Goal: Information Seeking & Learning: Find specific page/section

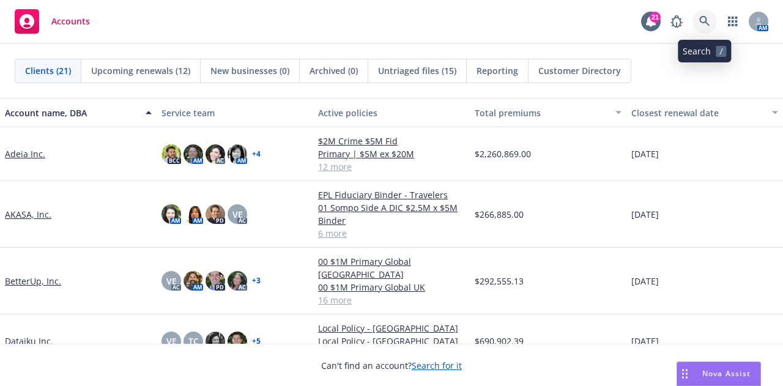
click at [707, 23] on icon at bounding box center [704, 21] width 10 height 10
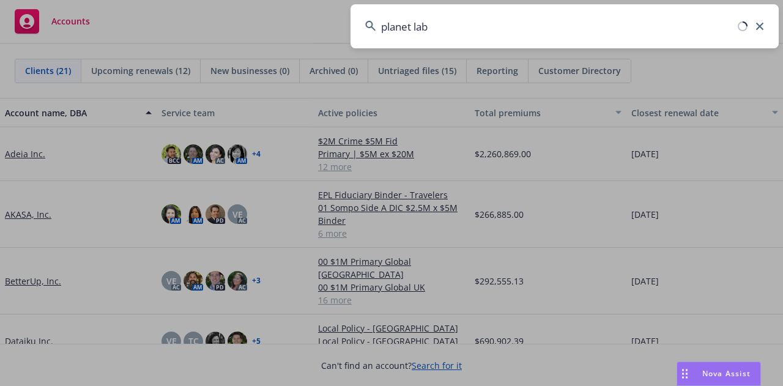
type input "planet labs"
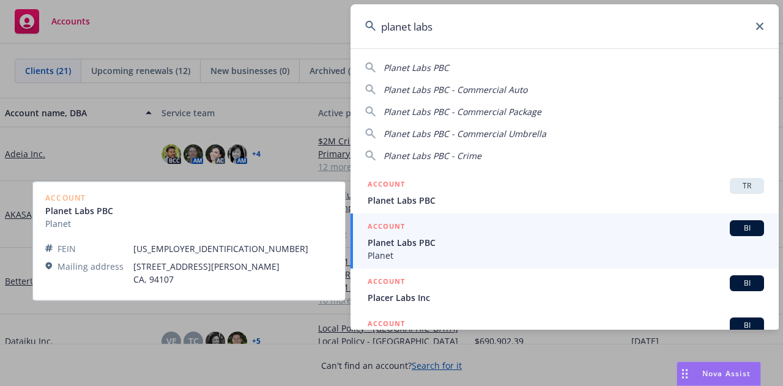
click at [607, 250] on span "Planet" at bounding box center [566, 255] width 396 height 13
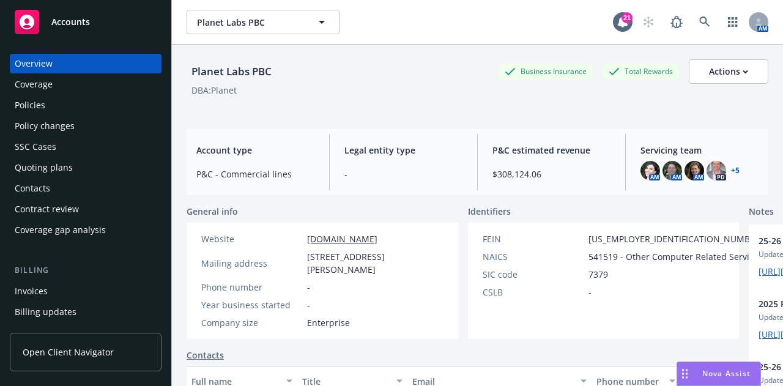
click at [123, 98] on div "Policies" at bounding box center [86, 105] width 142 height 20
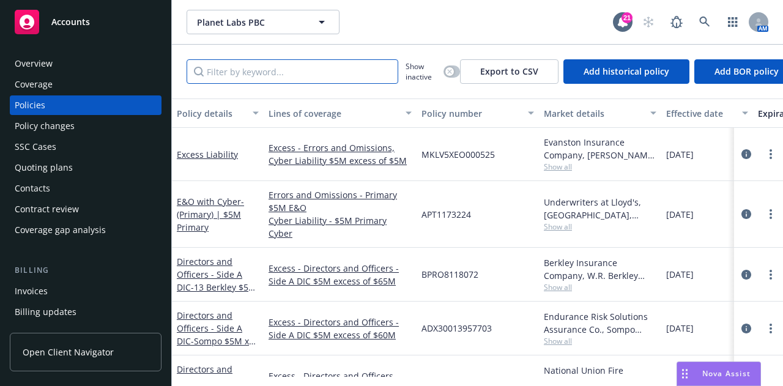
click at [302, 72] on input "Filter by keyword..." at bounding box center [293, 71] width 212 height 24
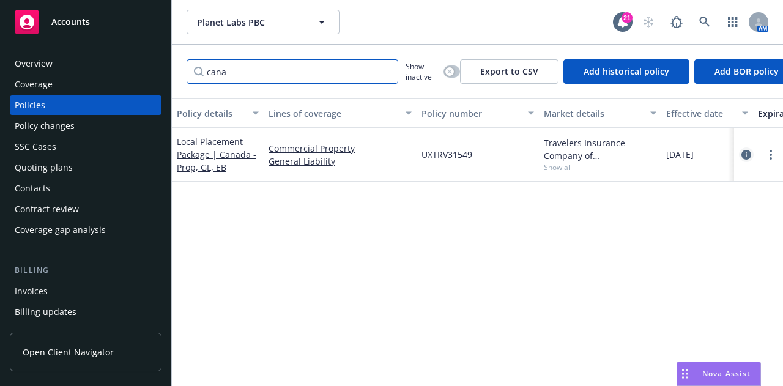
type input "cana"
click at [750, 155] on icon "circleInformation" at bounding box center [746, 155] width 10 height 10
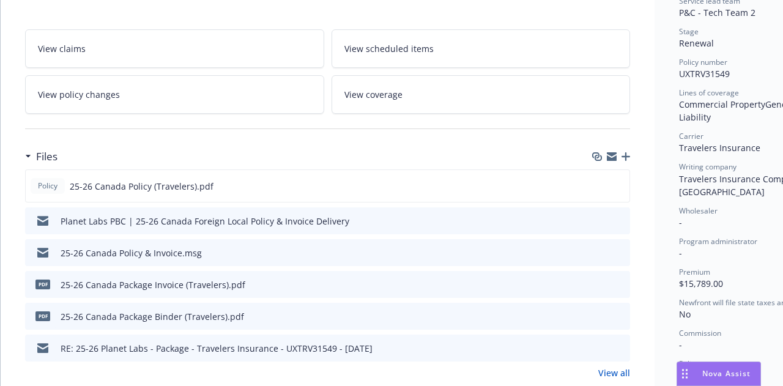
scroll to position [278, 0]
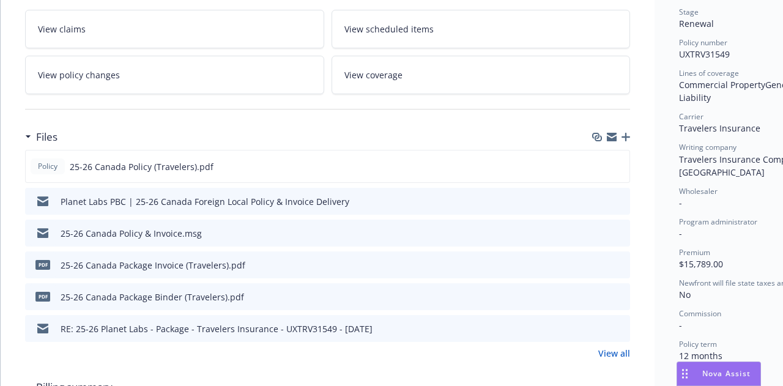
click at [621, 231] on icon "preview file" at bounding box center [618, 232] width 11 height 9
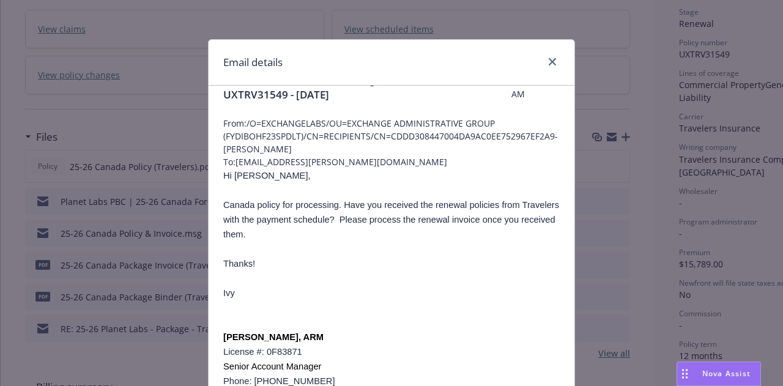
scroll to position [0, 0]
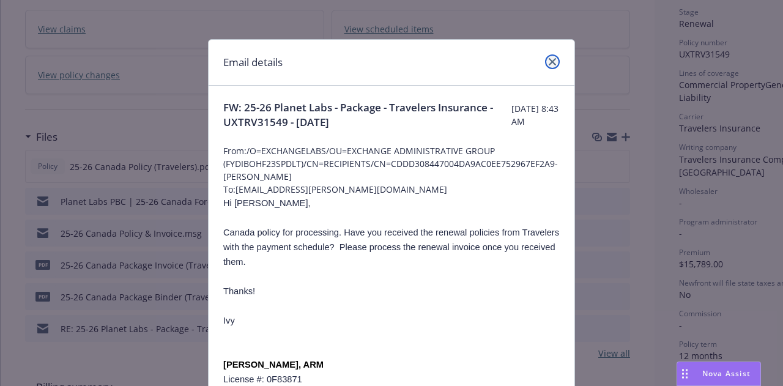
click at [550, 62] on icon "close" at bounding box center [552, 61] width 7 height 7
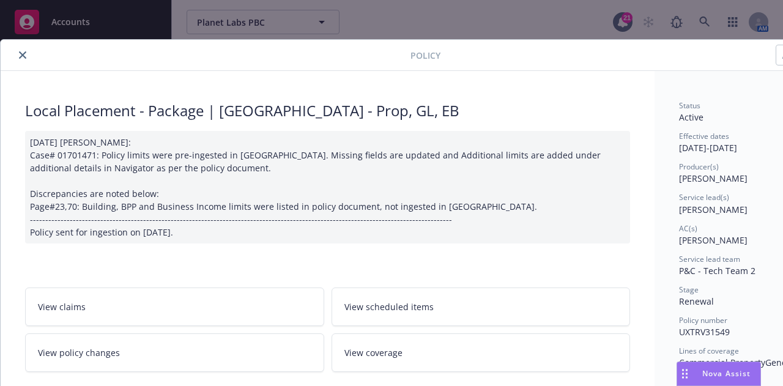
click at [22, 52] on icon "close" at bounding box center [22, 54] width 7 height 7
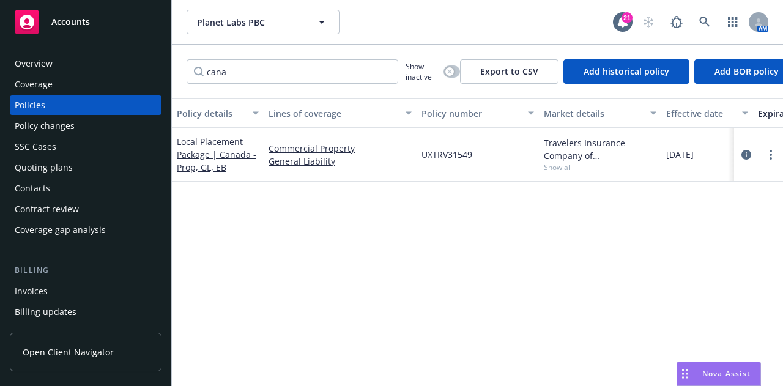
scroll to position [228, 0]
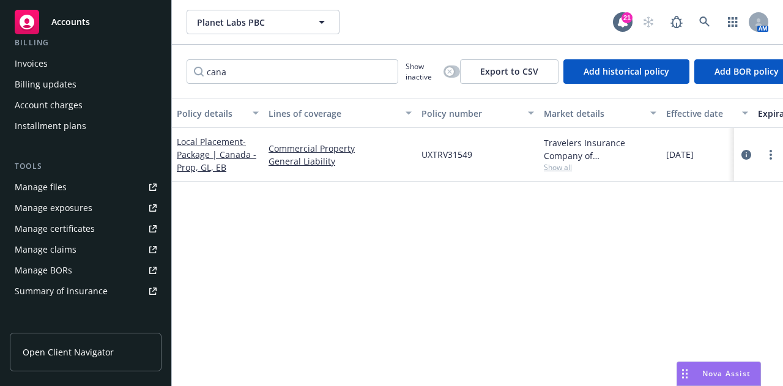
click at [94, 190] on link "Manage files" at bounding box center [86, 187] width 152 height 20
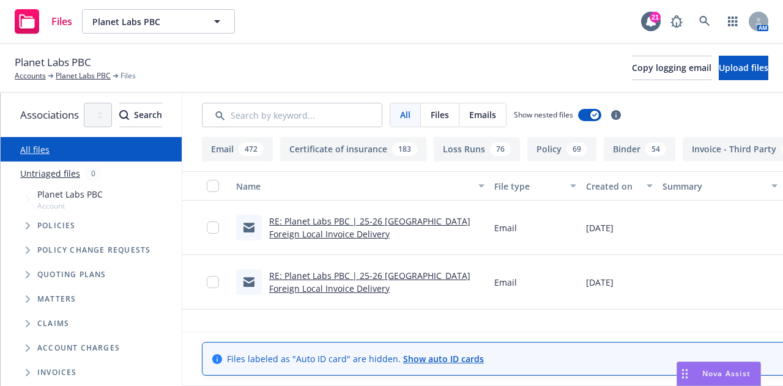
click at [461, 217] on link "RE: Planet Labs PBC | 25-26 [GEOGRAPHIC_DATA] Foreign Local Invoice Delivery" at bounding box center [369, 227] width 201 height 24
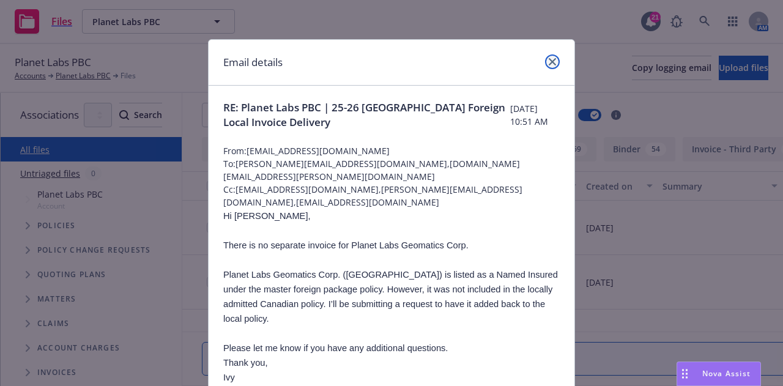
click at [551, 59] on icon "close" at bounding box center [552, 61] width 7 height 7
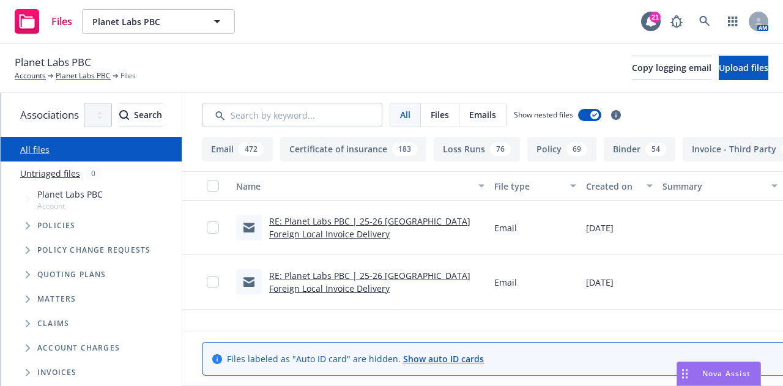
click at [231, 224] on div at bounding box center [206, 228] width 49 height 54
click at [219, 226] on input "checkbox" at bounding box center [213, 227] width 12 height 12
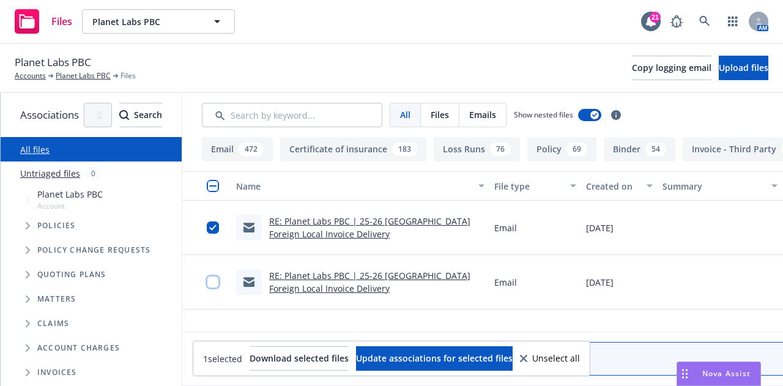
click at [219, 285] on input "checkbox" at bounding box center [213, 282] width 12 height 12
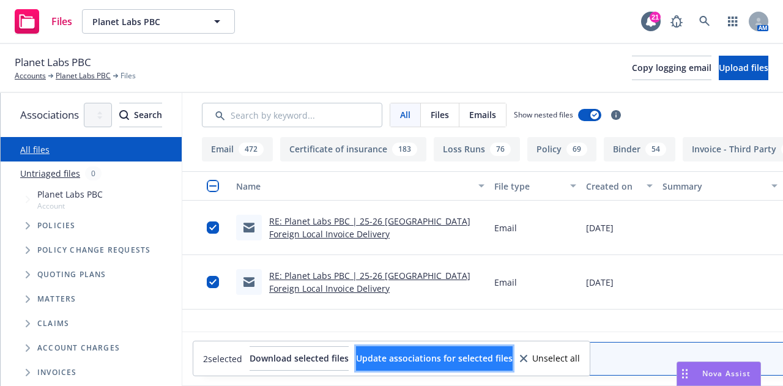
click at [509, 355] on span "Update associations for selected files" at bounding box center [434, 358] width 157 height 12
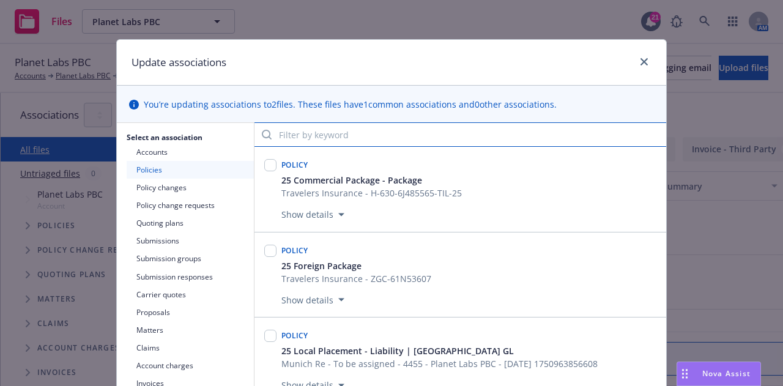
click at [333, 135] on input "Filter by keyword" at bounding box center [460, 134] width 412 height 24
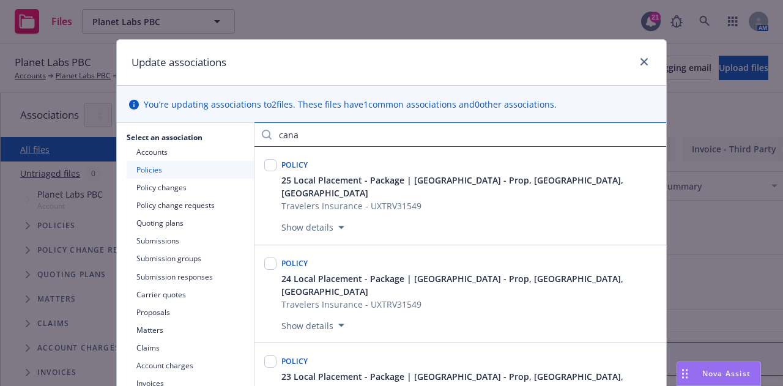
type input "cana"
click at [264, 166] on input "checkbox" at bounding box center [270, 165] width 12 height 12
checkbox input "true"
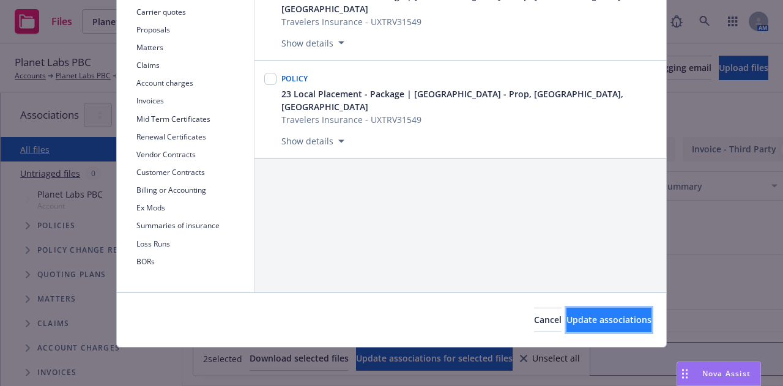
click at [601, 326] on button "Update associations" at bounding box center [608, 320] width 85 height 24
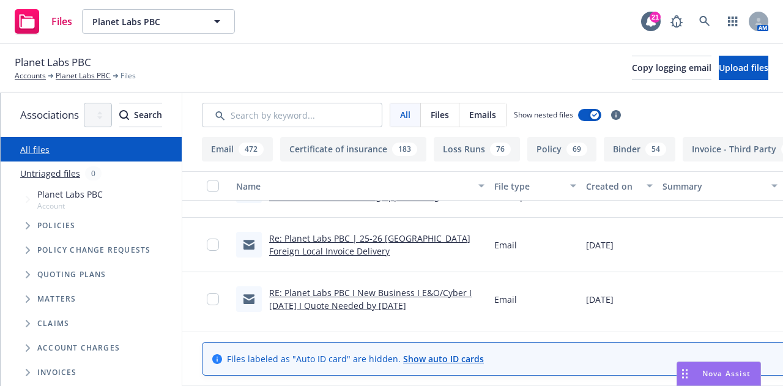
scroll to position [151, 0]
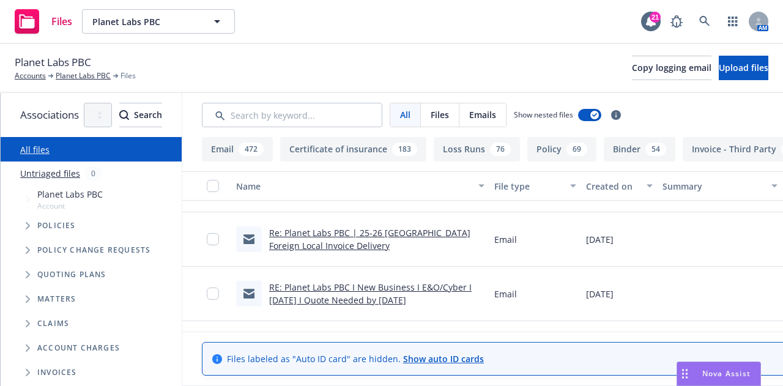
click at [451, 232] on link "Re: Planet Labs PBC | 25-26 Canada Foreign Local Invoice Delivery" at bounding box center [369, 239] width 201 height 24
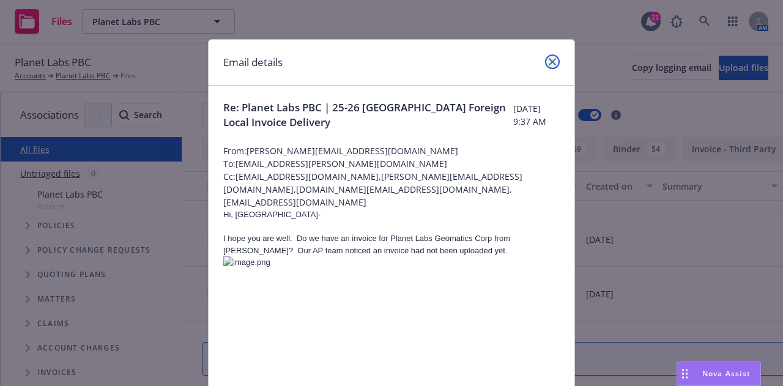
click at [553, 59] on link "close" at bounding box center [552, 61] width 15 height 15
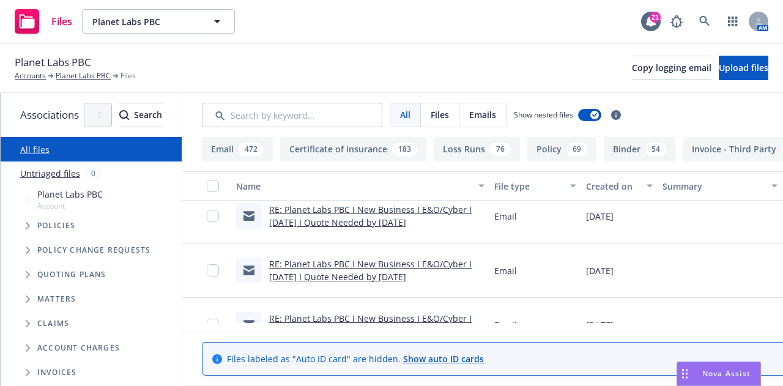
scroll to position [228, 0]
click at [448, 262] on link "RE: Planet Labs PBC I New Business I E&O/Cyber I [DATE] I Quote Needed by [DATE]" at bounding box center [370, 270] width 202 height 24
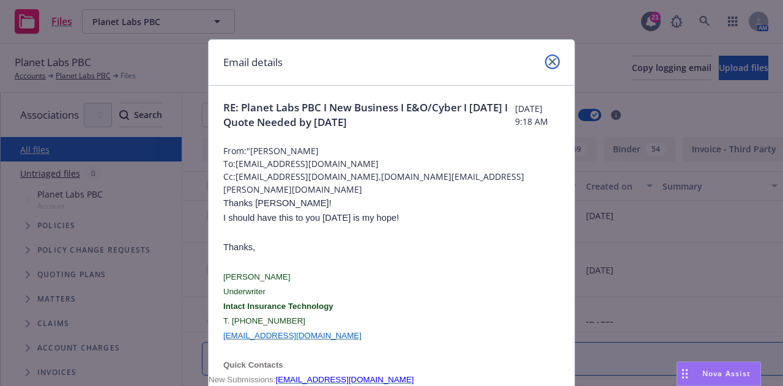
click at [549, 64] on icon "close" at bounding box center [552, 61] width 7 height 7
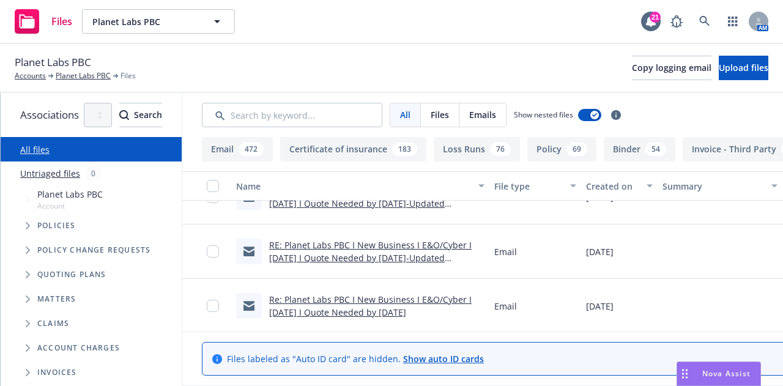
scroll to position [395, 0]
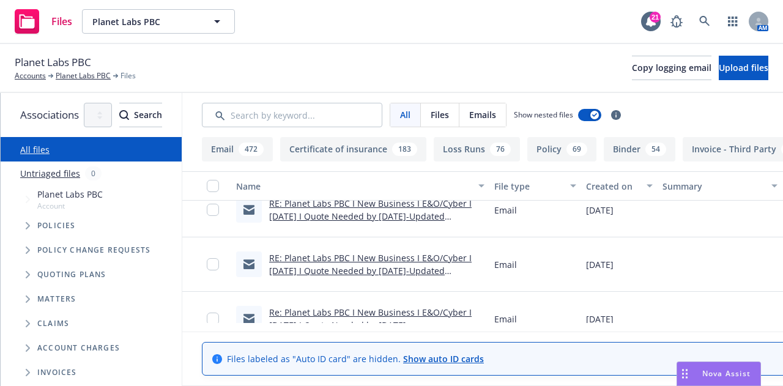
click at [407, 271] on link "RE: Planet Labs PBC I New Business I E&O/Cyber I 9/15/25 I Quote Needed by 8/1/…" at bounding box center [370, 270] width 202 height 37
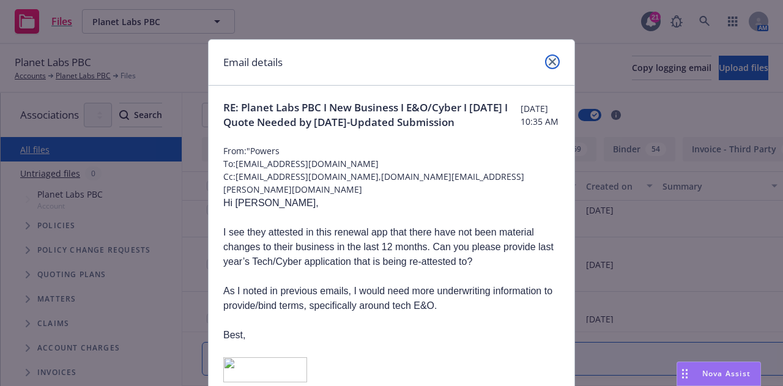
click at [549, 61] on icon "close" at bounding box center [552, 61] width 7 height 7
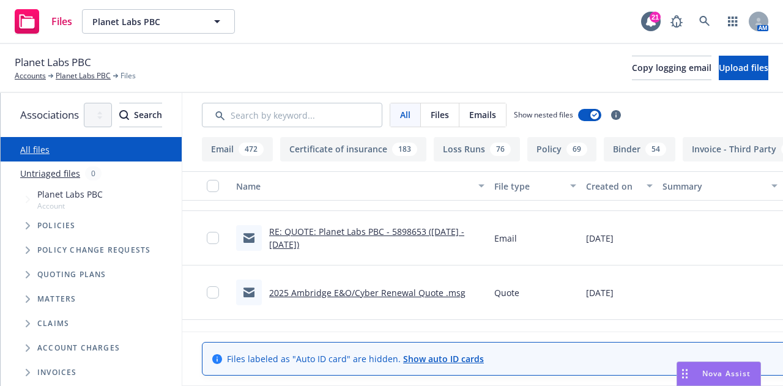
scroll to position [799, 0]
click at [441, 228] on link "RE: QUOTE: Planet Labs PBC - 5898653 (9/15/2025 - 9/15/2026)" at bounding box center [366, 237] width 195 height 24
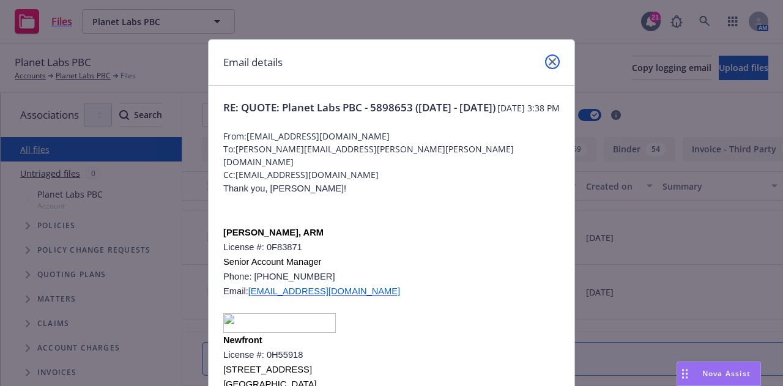
click at [554, 63] on link "close" at bounding box center [552, 61] width 15 height 15
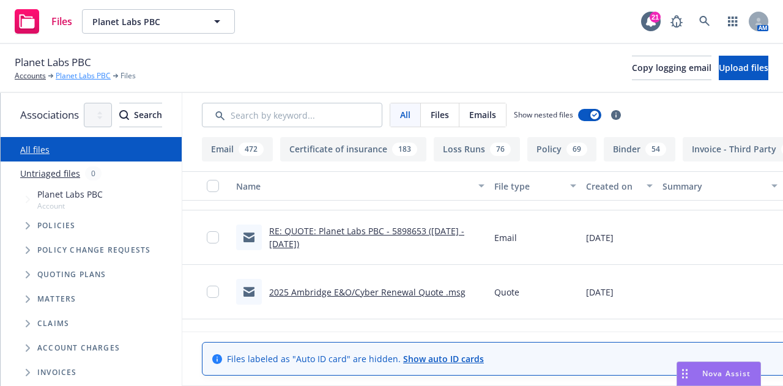
click at [88, 74] on link "Planet Labs PBC" at bounding box center [83, 75] width 55 height 11
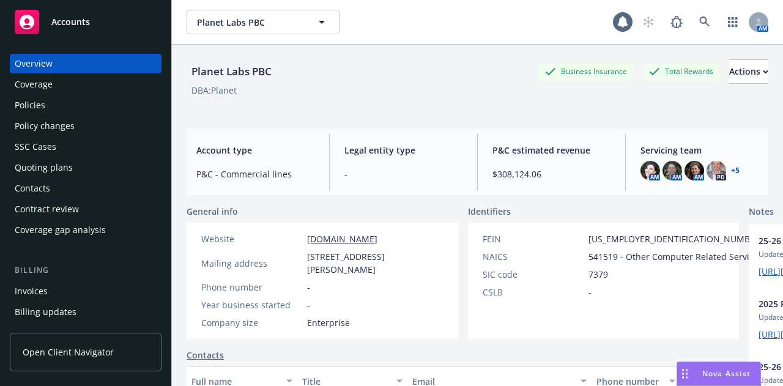
click at [70, 111] on div "Policies" at bounding box center [86, 105] width 142 height 20
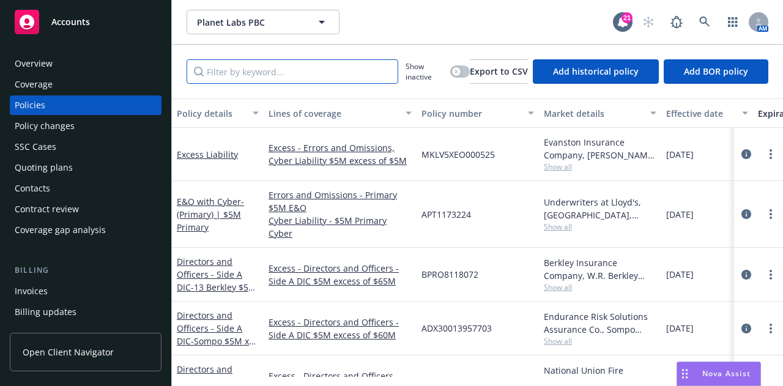
click at [381, 76] on input "Filter by keyword..." at bounding box center [293, 71] width 212 height 24
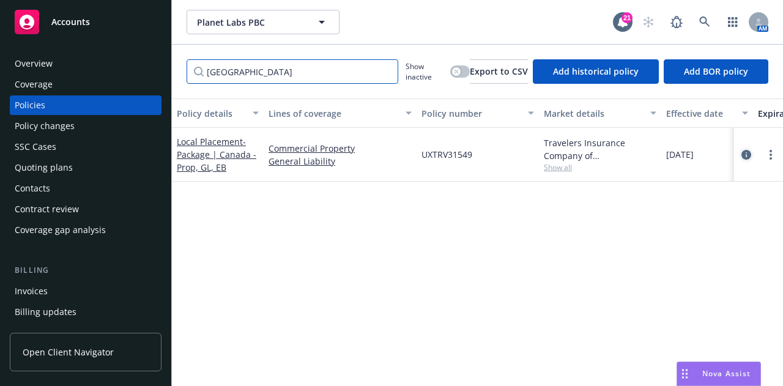
type input "canada"
drag, startPoint x: 749, startPoint y: 152, endPoint x: 725, endPoint y: 155, distance: 24.1
click at [749, 152] on icon "circleInformation" at bounding box center [746, 155] width 10 height 10
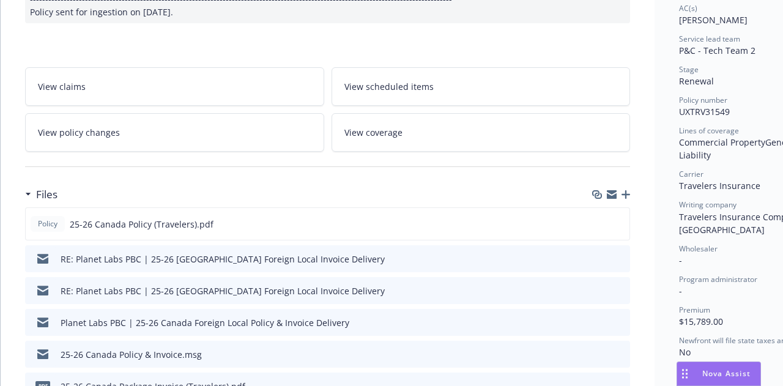
scroll to position [257, 0]
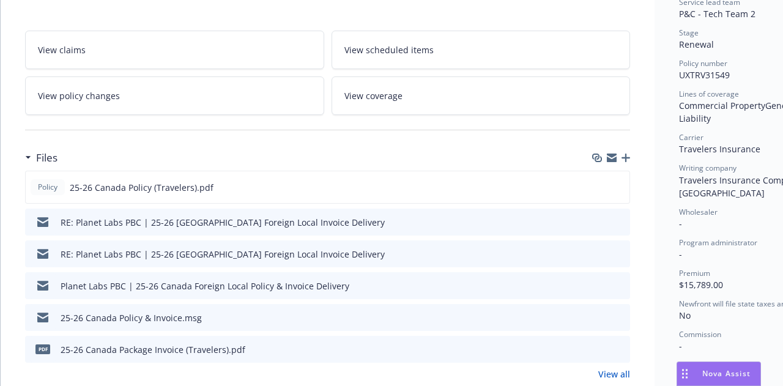
click at [619, 250] on icon "preview file" at bounding box center [618, 253] width 11 height 9
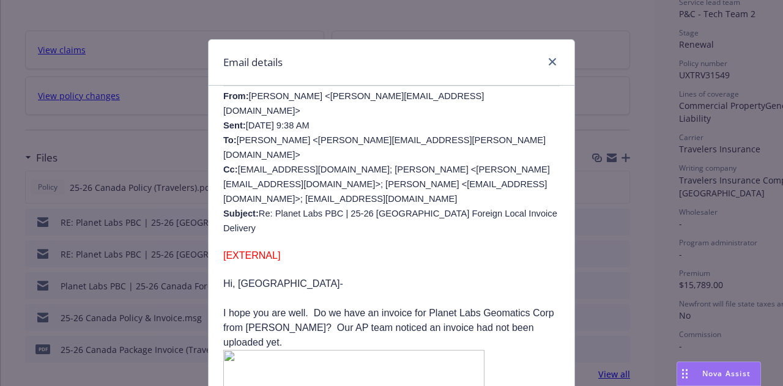
scroll to position [409, 0]
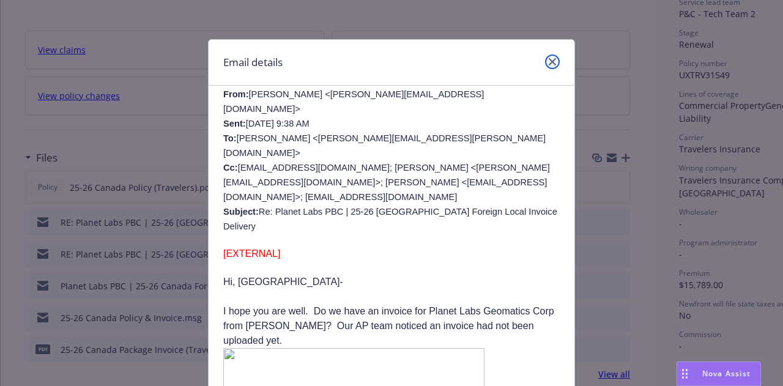
click at [550, 58] on icon "close" at bounding box center [552, 61] width 7 height 7
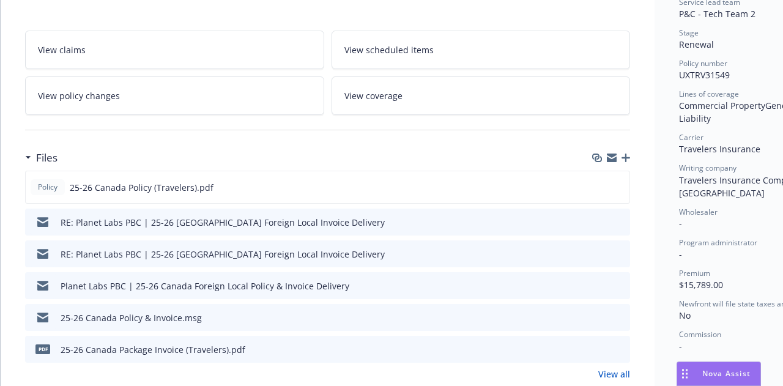
click at [620, 316] on icon "preview file" at bounding box center [618, 317] width 11 height 9
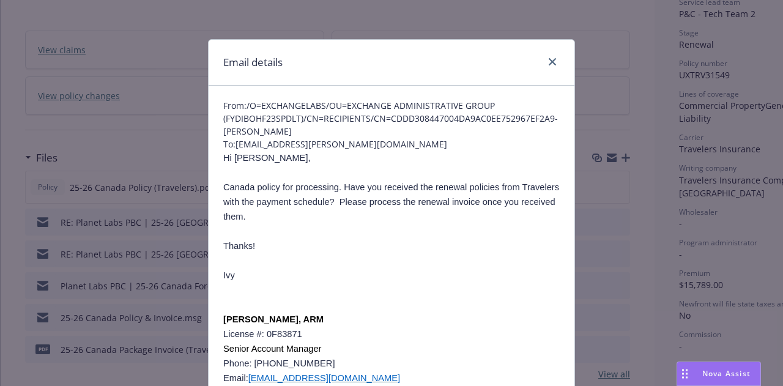
scroll to position [46, 0]
click at [549, 62] on icon "close" at bounding box center [552, 61] width 7 height 7
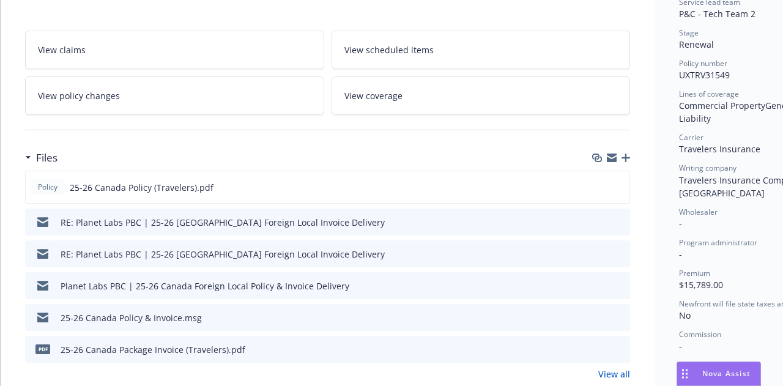
click at [621, 313] on icon "preview file" at bounding box center [618, 317] width 11 height 9
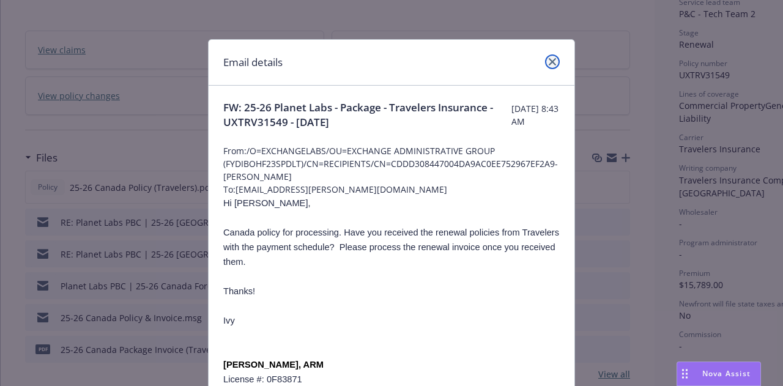
click at [549, 61] on icon "close" at bounding box center [552, 61] width 7 height 7
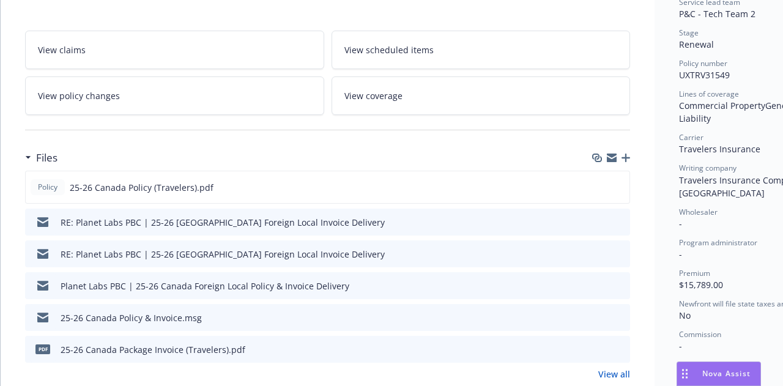
scroll to position [0, 0]
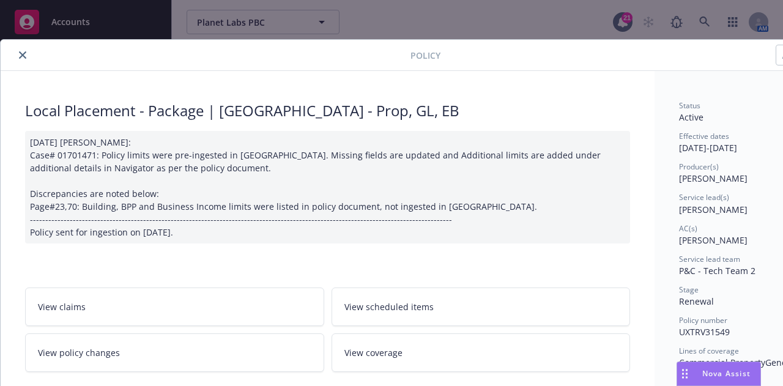
click at [21, 48] on button "close" at bounding box center [22, 55] width 15 height 15
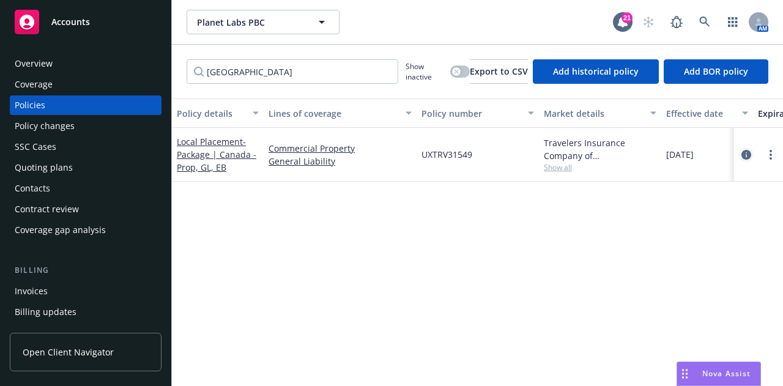
click at [747, 157] on icon "circleInformation" at bounding box center [746, 155] width 10 height 10
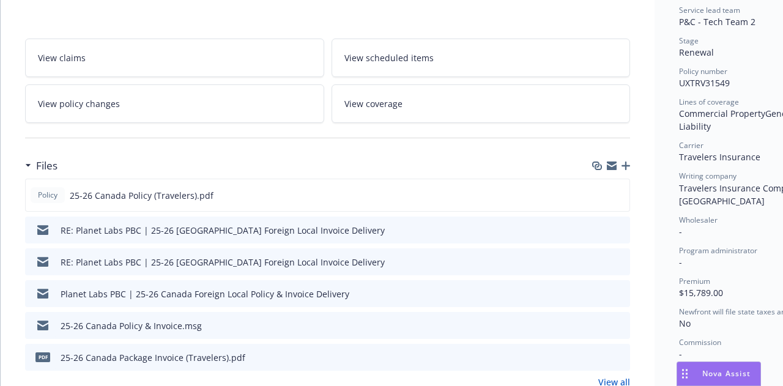
scroll to position [295, 0]
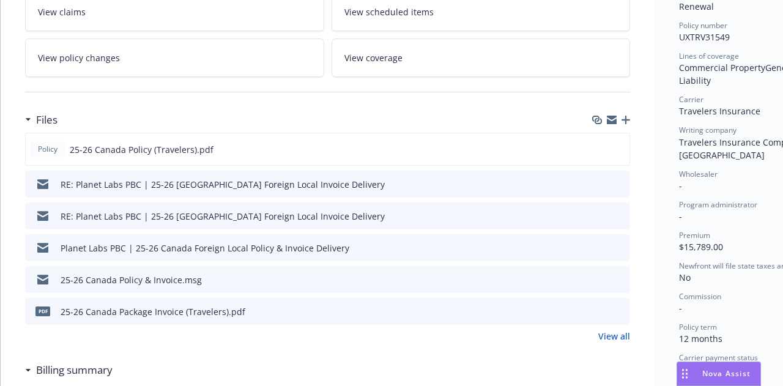
click at [613, 333] on link "View all" at bounding box center [614, 336] width 32 height 13
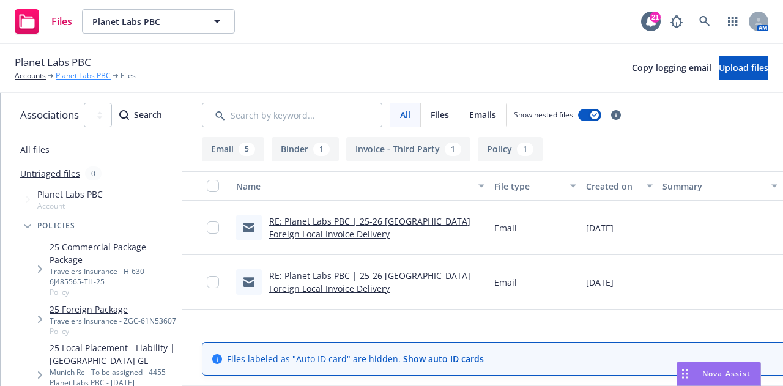
click at [91, 75] on link "Planet Labs PBC" at bounding box center [83, 75] width 55 height 11
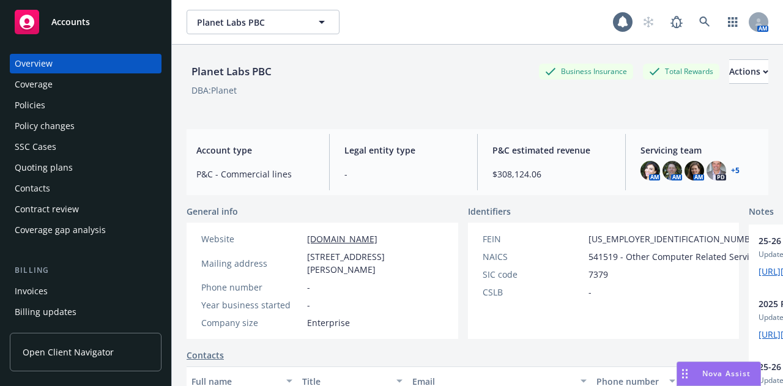
click at [88, 114] on div "Policies" at bounding box center [86, 105] width 142 height 20
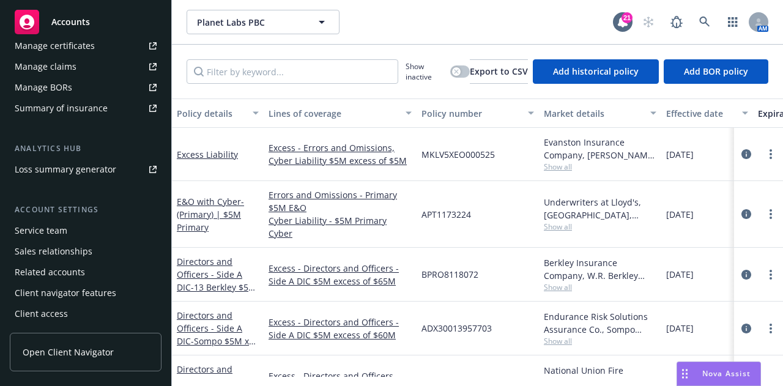
scroll to position [292, 0]
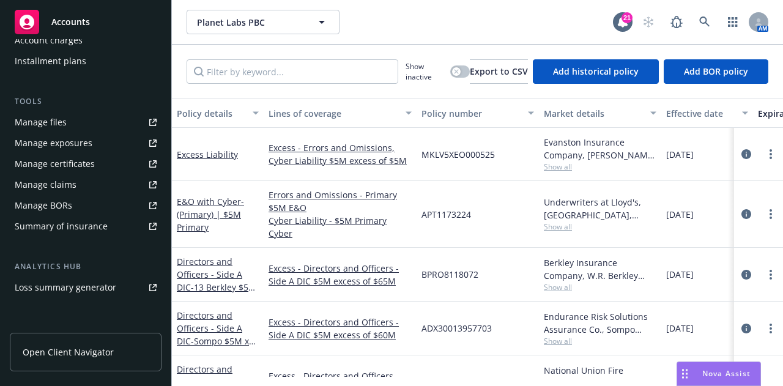
click at [100, 118] on link "Manage files" at bounding box center [86, 123] width 152 height 20
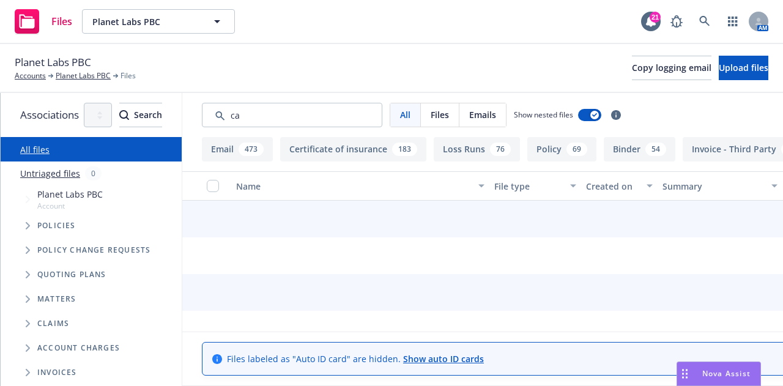
type input "c"
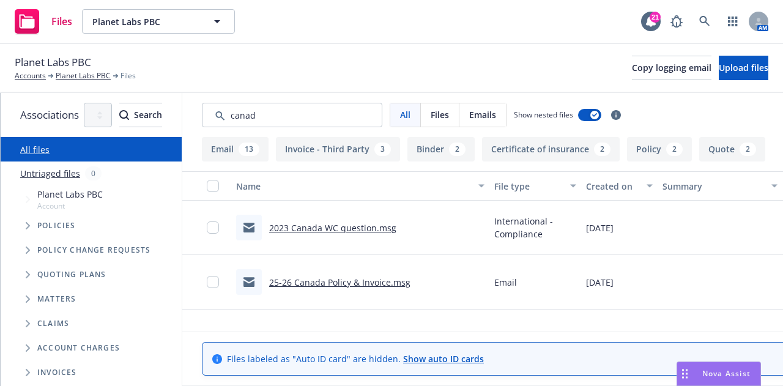
type input "[GEOGRAPHIC_DATA]"
click at [410, 277] on link "25-26 Canada Policy & Invoice.msg" at bounding box center [339, 283] width 141 height 12
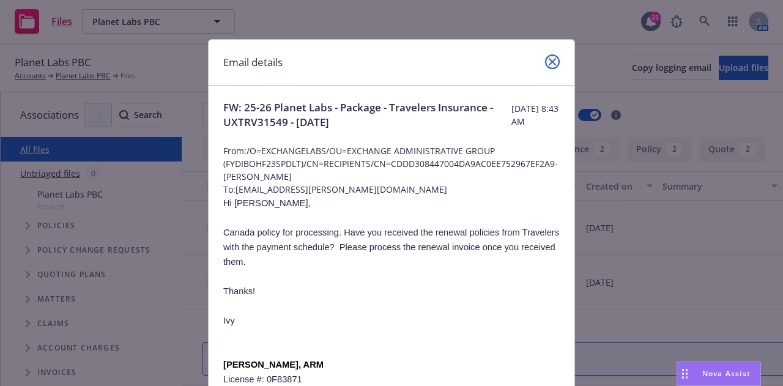
click at [549, 62] on icon "close" at bounding box center [552, 61] width 7 height 7
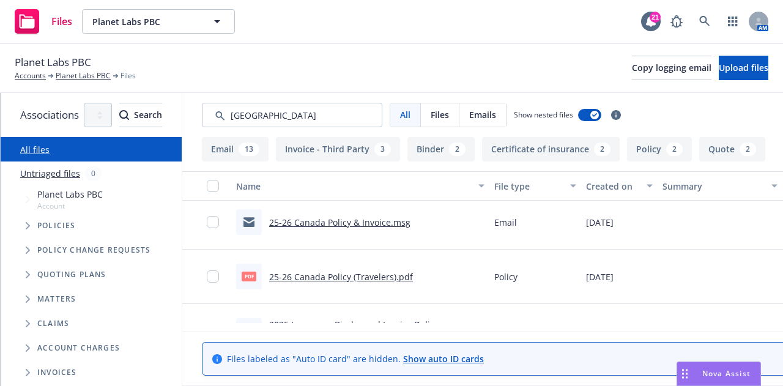
scroll to position [58, 0]
